Goal: Feedback & Contribution: Leave review/rating

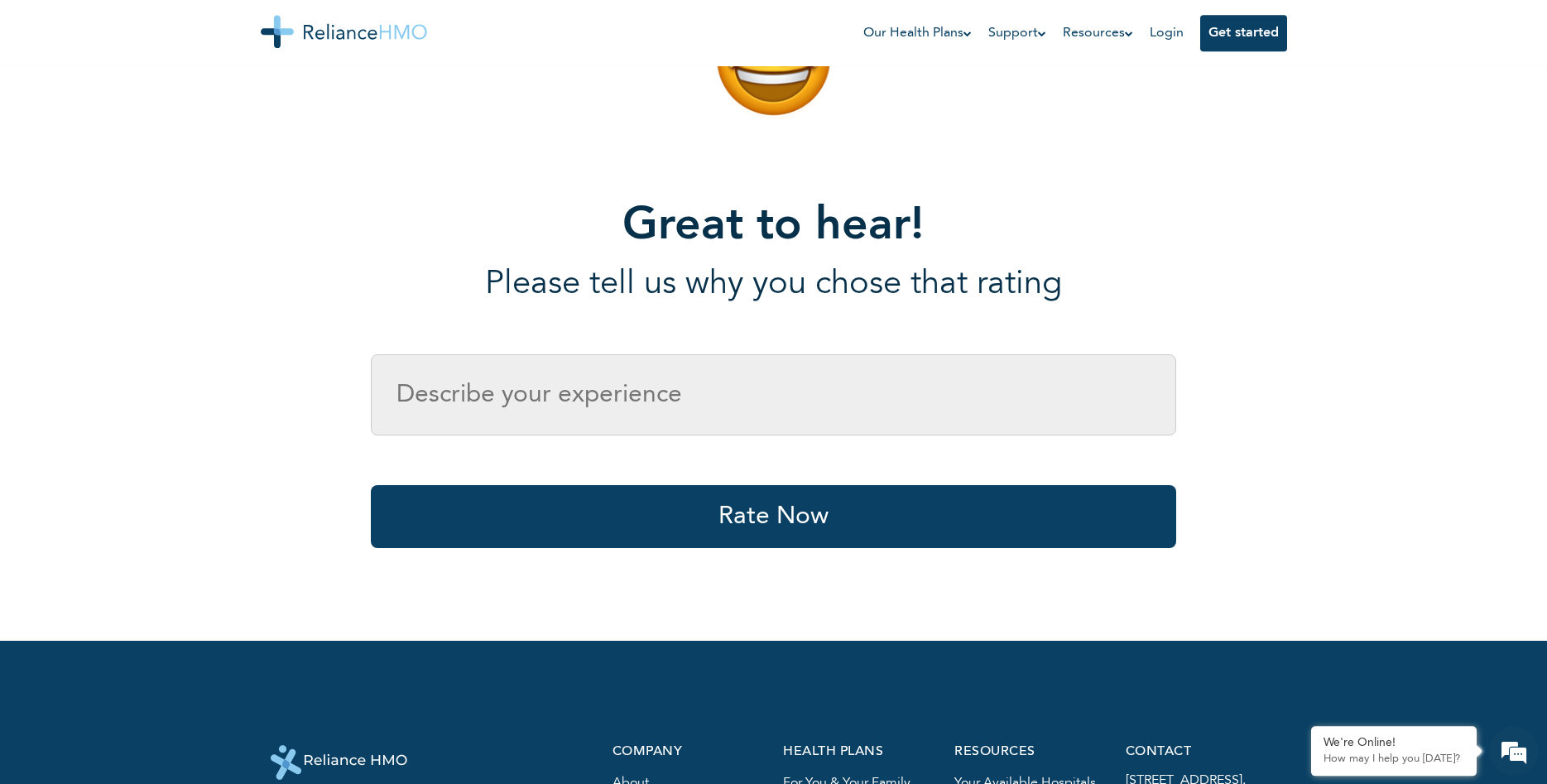
scroll to position [84, 0]
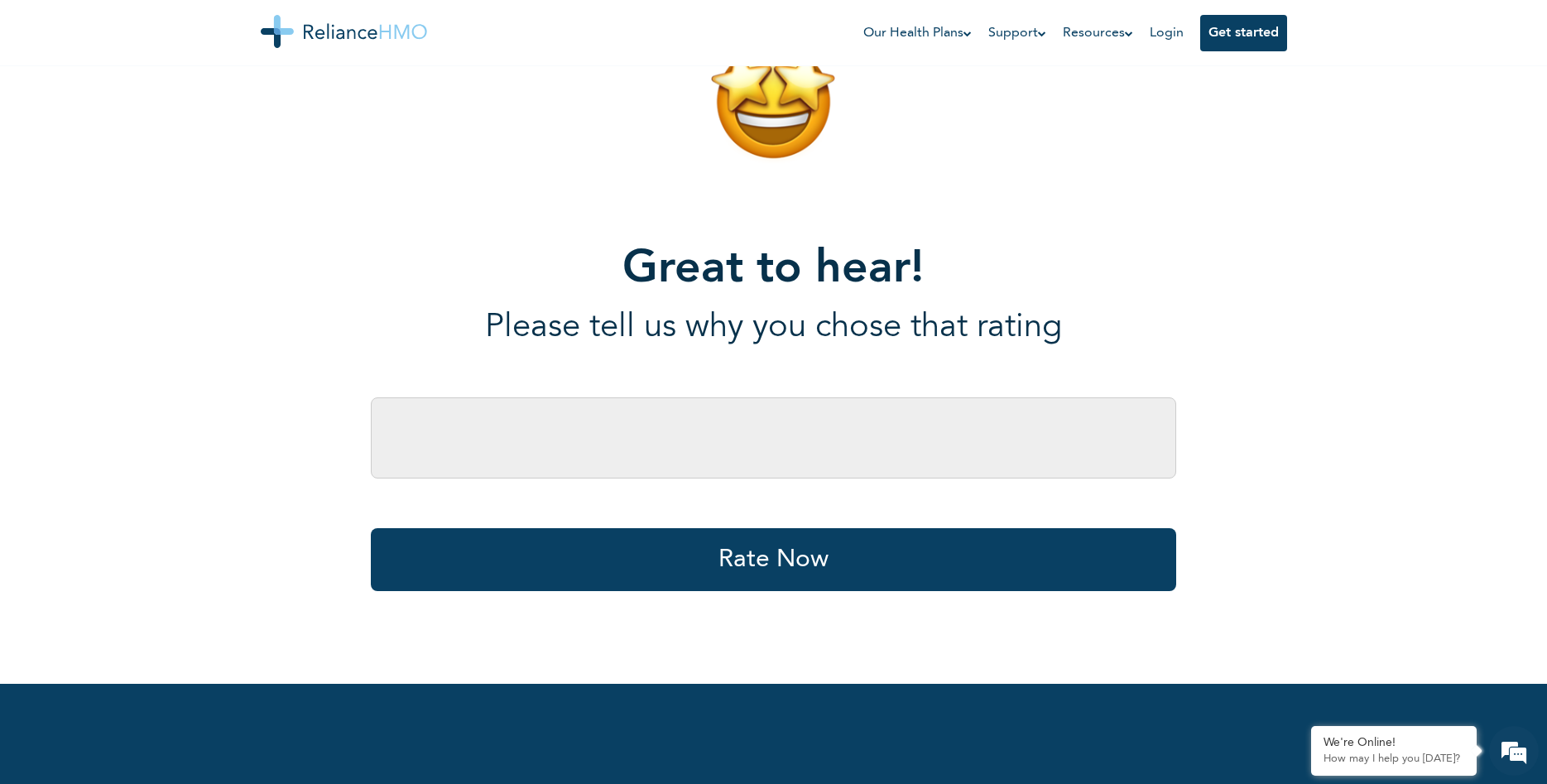
click at [534, 436] on input "text" at bounding box center [773, 438] width 806 height 81
click at [457, 438] on input "Starightforward and pleaseant." at bounding box center [773, 438] width 806 height 81
click at [438, 441] on input "Starightforward and pleaseant." at bounding box center [773, 438] width 806 height 81
click at [663, 440] on input "Straightforward and pleaseant." at bounding box center [773, 438] width 806 height 81
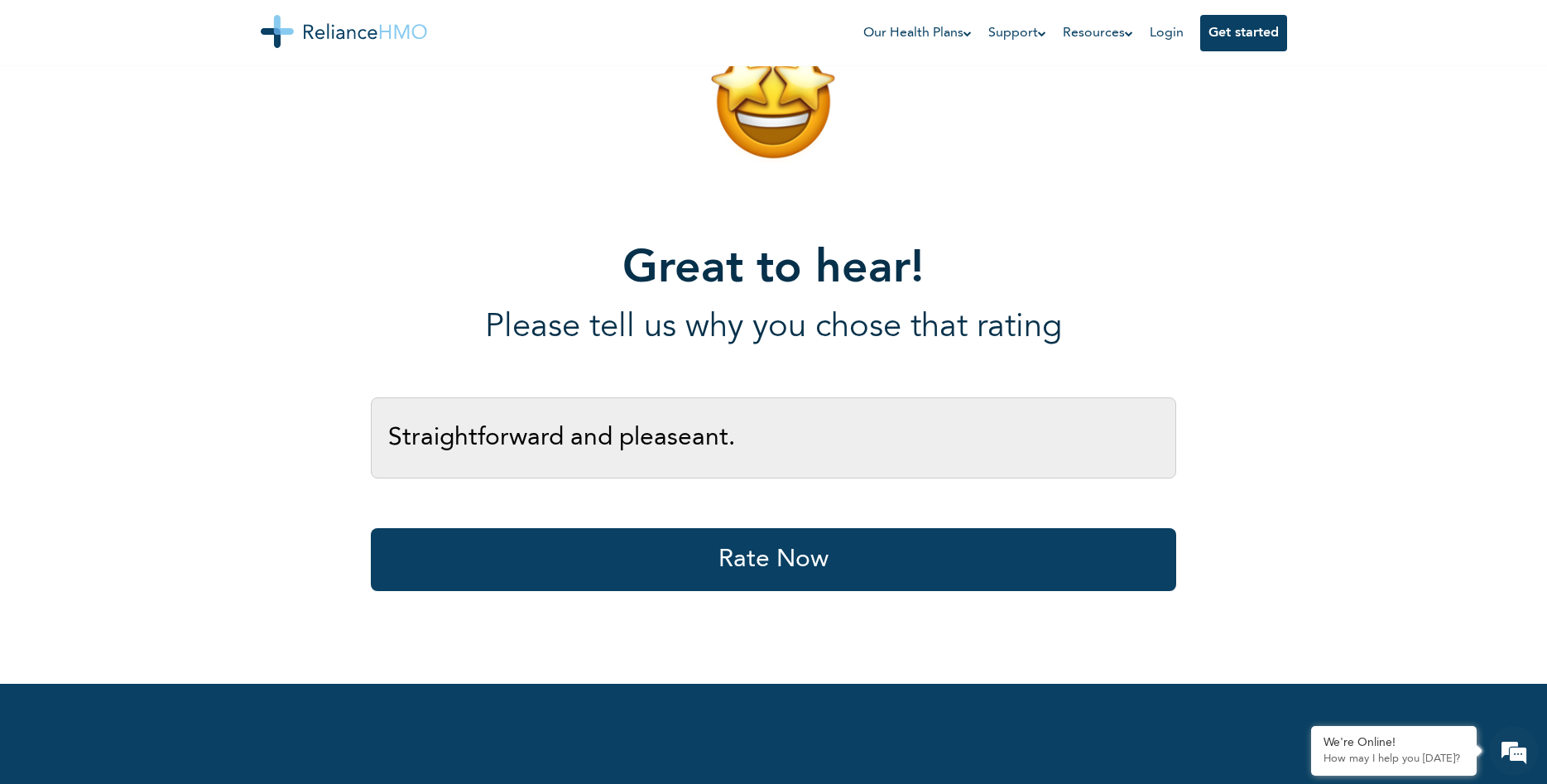
click at [685, 439] on input "Straightforward and pleaseant." at bounding box center [773, 438] width 806 height 81
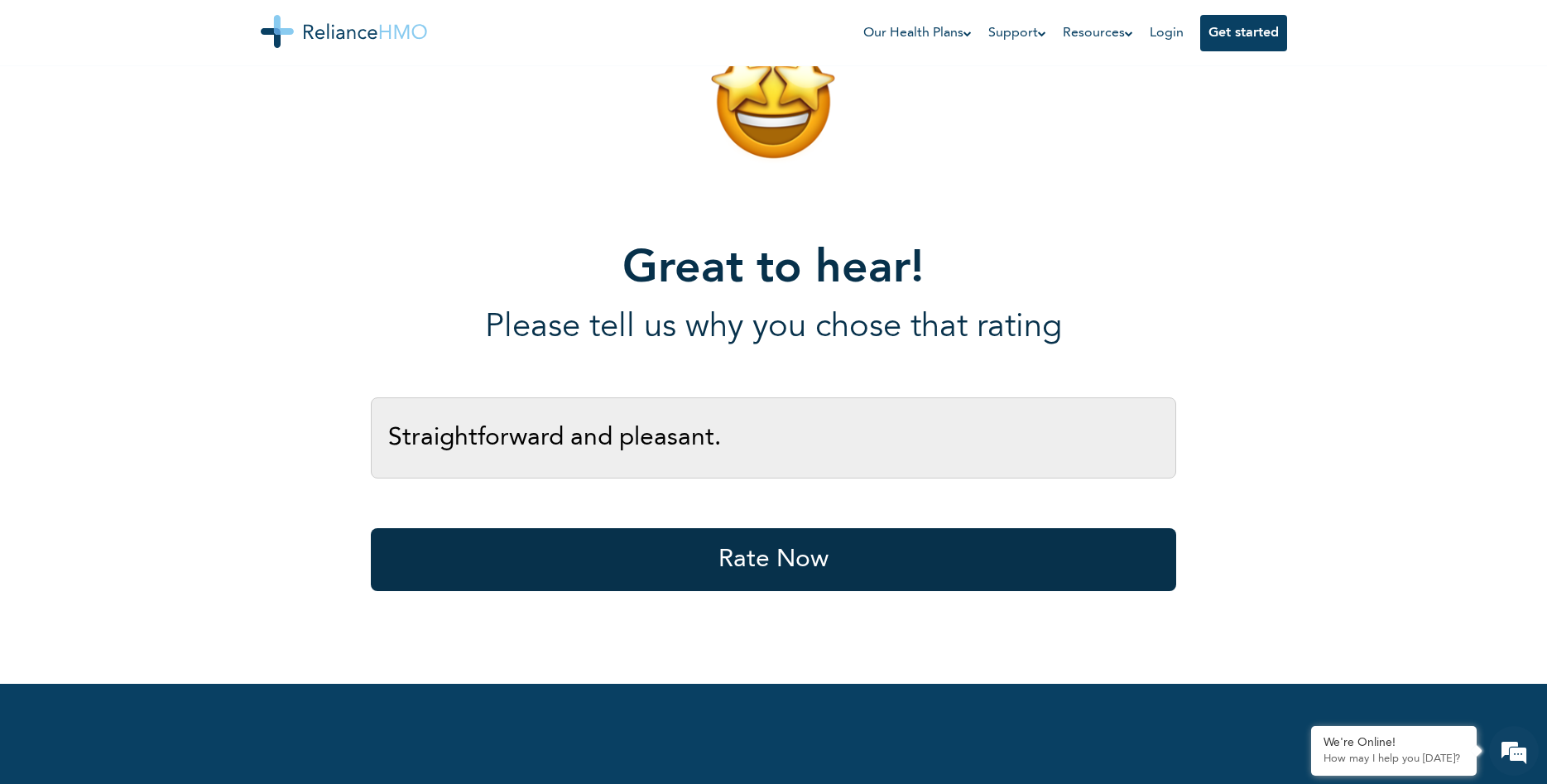
type input "Straightforward and pleasant."
click at [763, 571] on button "Rate Now" at bounding box center [773, 559] width 806 height 63
